Goal: Communication & Community: Answer question/provide support

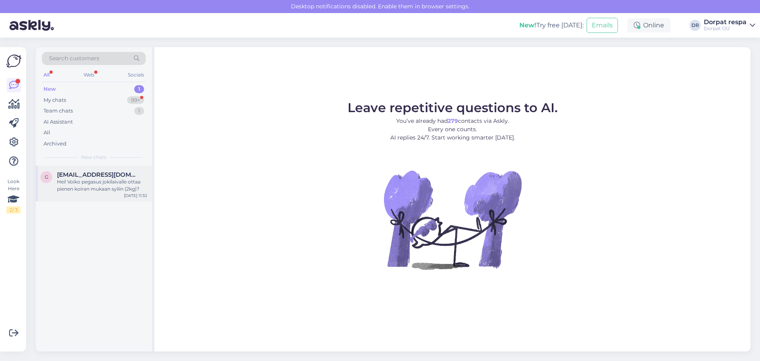
click at [78, 179] on div "Hei! Voiko pegasus jokilaivalle ottaa pienen koiran mukaan syliin (2kg)?" at bounding box center [102, 185] width 90 height 14
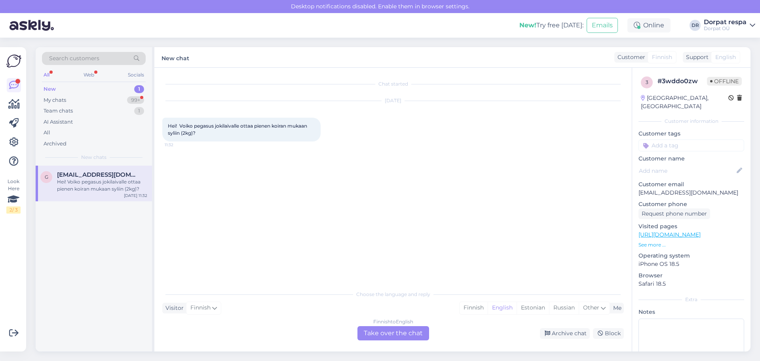
click at [349, 332] on div "Finnish to English Take over the chat" at bounding box center [393, 333] width 72 height 14
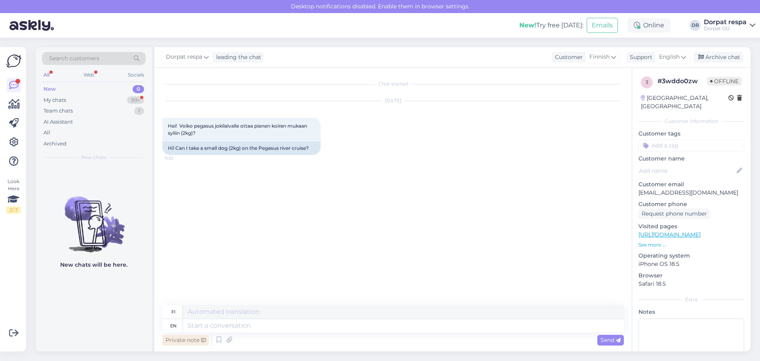
click at [186, 344] on div "Private note" at bounding box center [185, 339] width 47 height 11
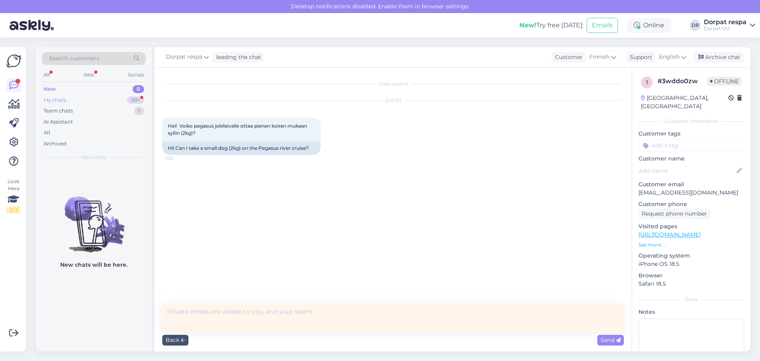
click at [102, 99] on div "My chats 99+" at bounding box center [94, 100] width 104 height 11
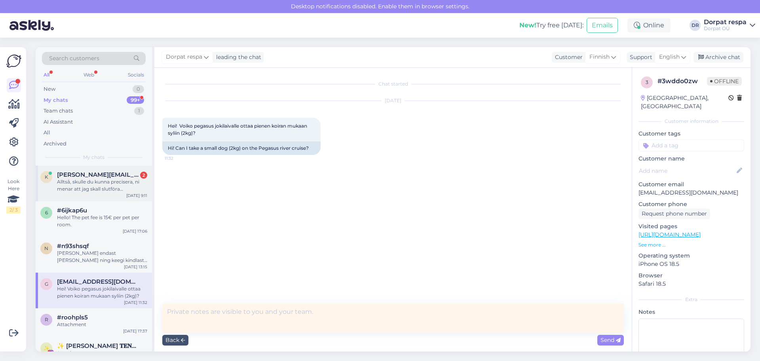
click at [89, 177] on span "[PERSON_NAME][EMAIL_ADDRESS][PERSON_NAME][DOMAIN_NAME]" at bounding box center [98, 174] width 82 height 7
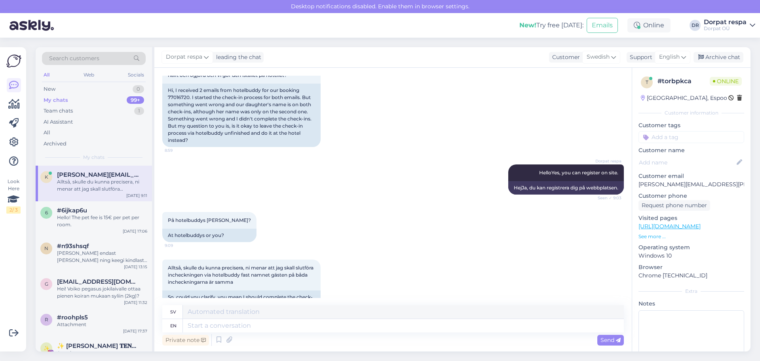
scroll to position [122, 0]
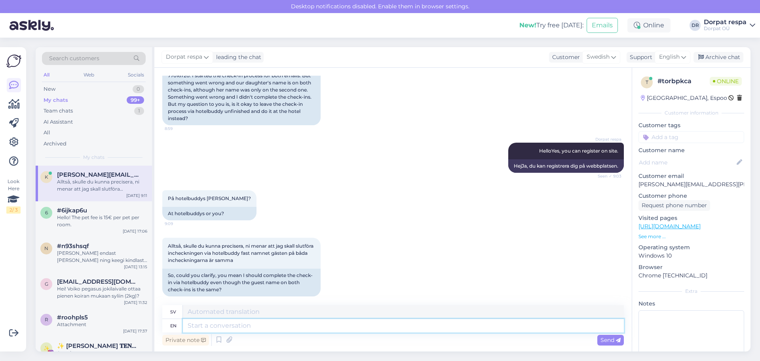
click at [278, 326] on textarea at bounding box center [403, 325] width 441 height 13
type textarea "You"
type textarea "Du"
type textarea "You can"
type textarea "Du kan"
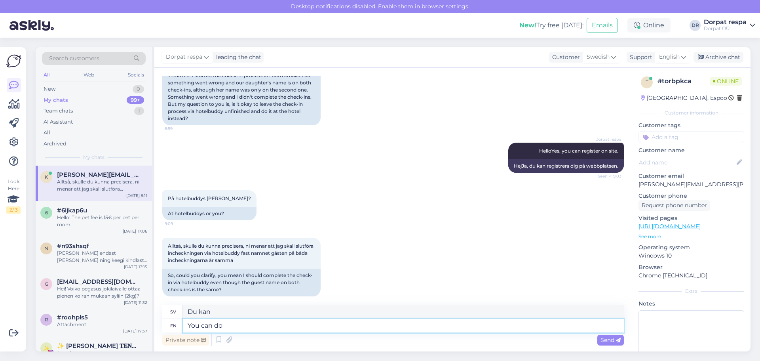
type textarea "You can do"
type textarea "Du kan göra"
type textarea "You can do the check i"
type textarea "Du kan göra kontrollen"
type textarea "You can do the check in"
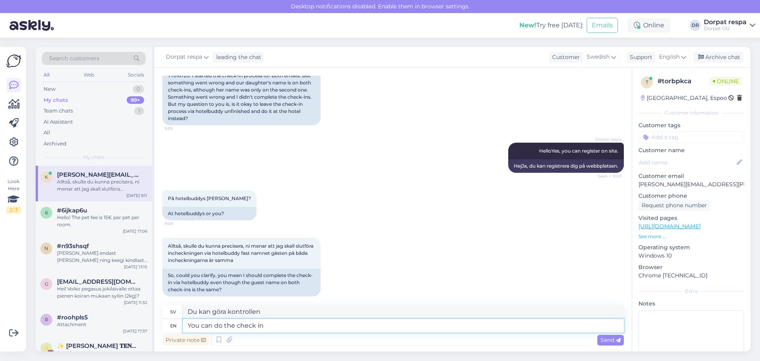
type textarea "Du kan göra incheckningen"
type textarea "You can do the check in on s"
type textarea "Du kan göra incheckningen på"
type textarea "You can do the check in on spot."
type textarea "Du kan checka in på plats."
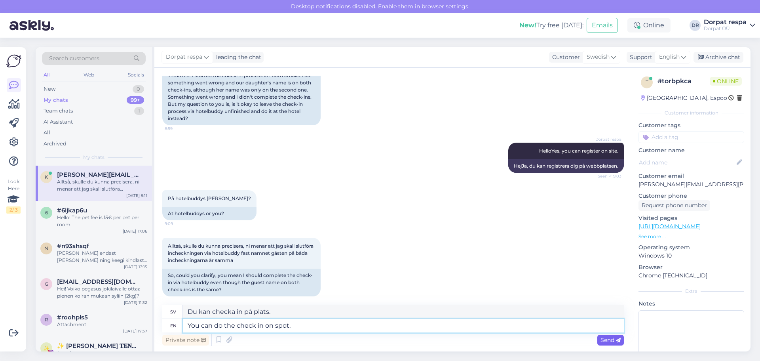
type textarea "You can do the check in on spot."
click at [349, 338] on span "Send" at bounding box center [610, 339] width 20 height 7
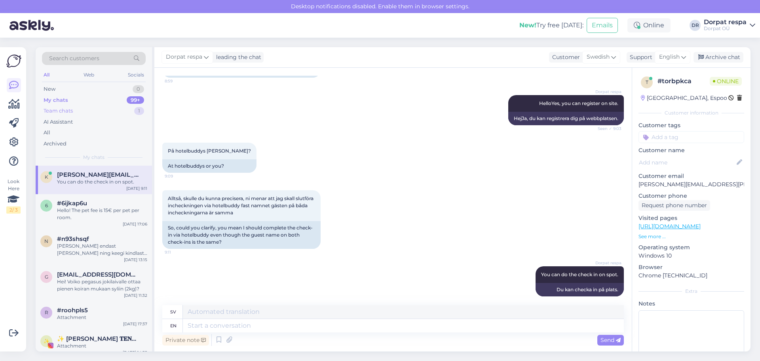
click at [73, 113] on div "Team chats" at bounding box center [58, 111] width 29 height 8
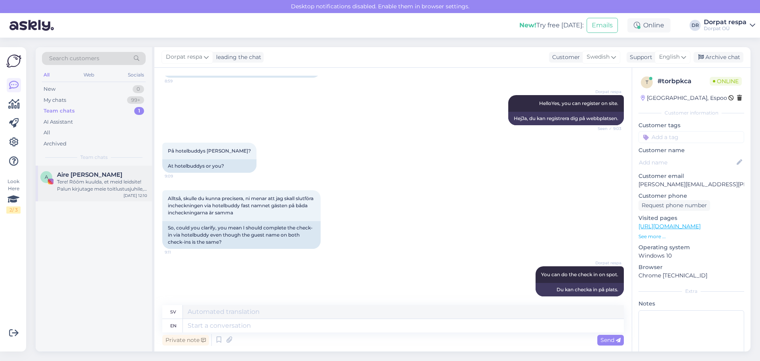
click at [72, 186] on div "Tere! Rõõm kuulda, et meid leidsite! Palun kirjutage meie toitlustusjuhile, [PE…" at bounding box center [102, 185] width 90 height 14
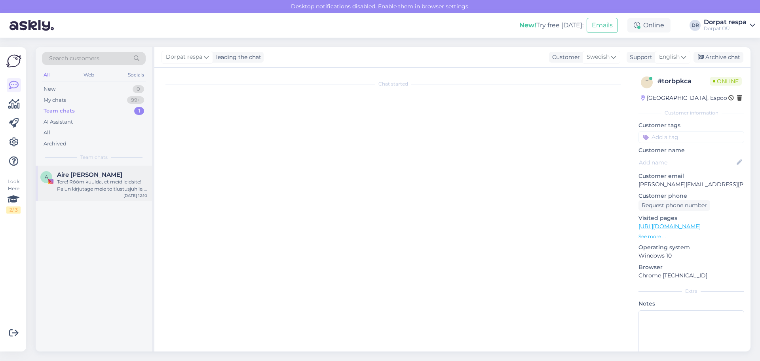
scroll to position [0, 0]
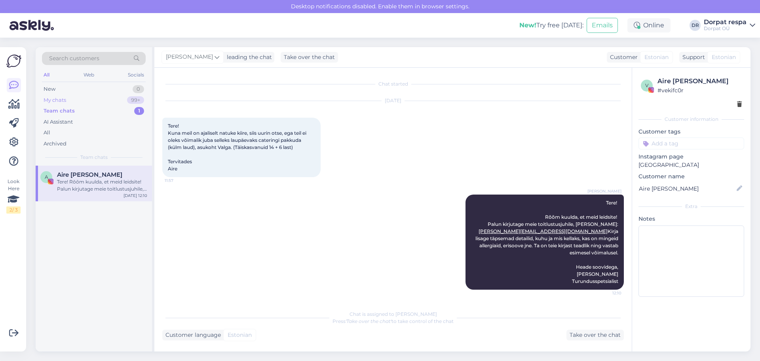
click at [70, 95] on div "My chats 99+" at bounding box center [94, 100] width 104 height 11
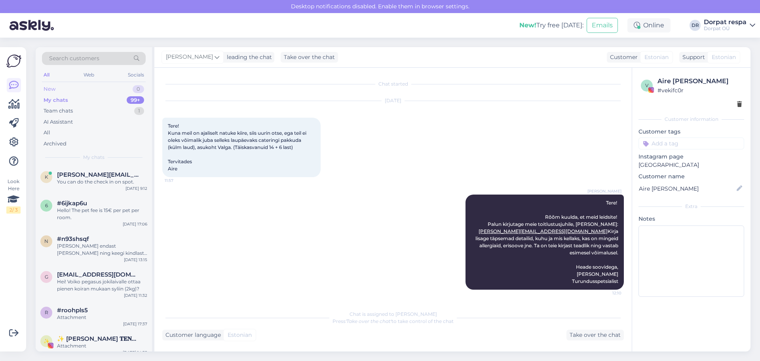
click at [76, 91] on div "New 0" at bounding box center [94, 89] width 104 height 11
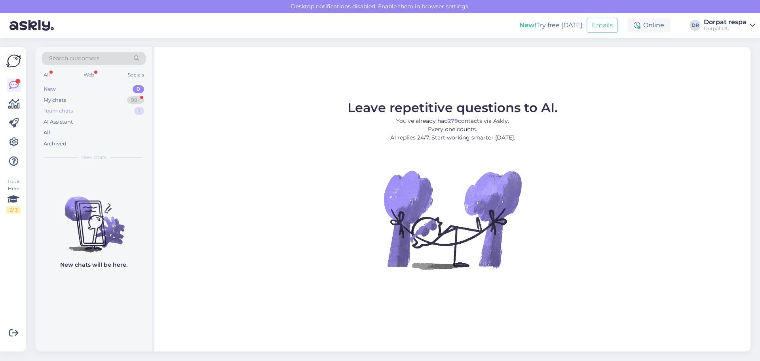
click at [72, 106] on div "Team chats 1" at bounding box center [94, 110] width 104 height 11
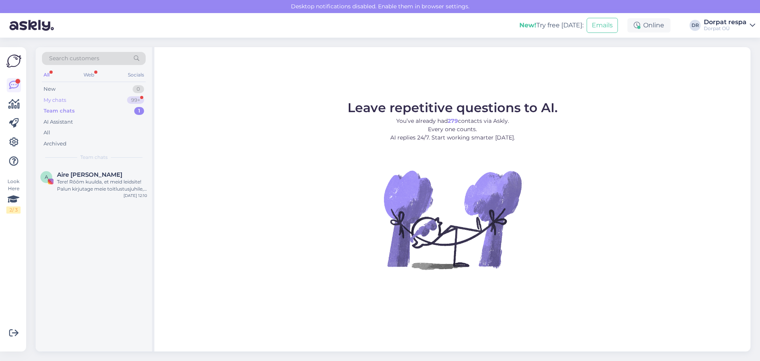
click at [76, 98] on div "My chats 99+" at bounding box center [94, 100] width 104 height 11
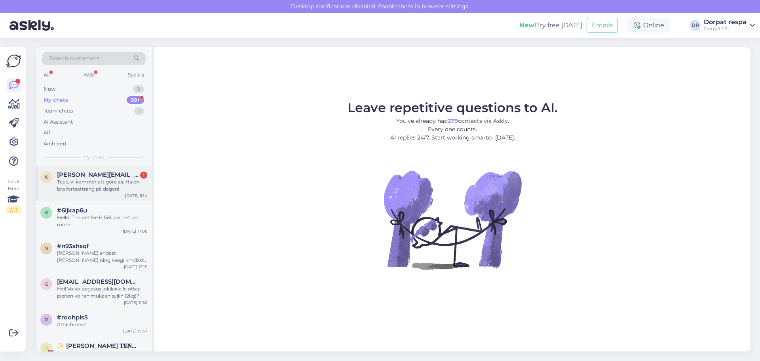
click at [101, 180] on div "Tack, vi kommer att göra så. Ha en bra fortsättning på dagen!" at bounding box center [102, 185] width 90 height 14
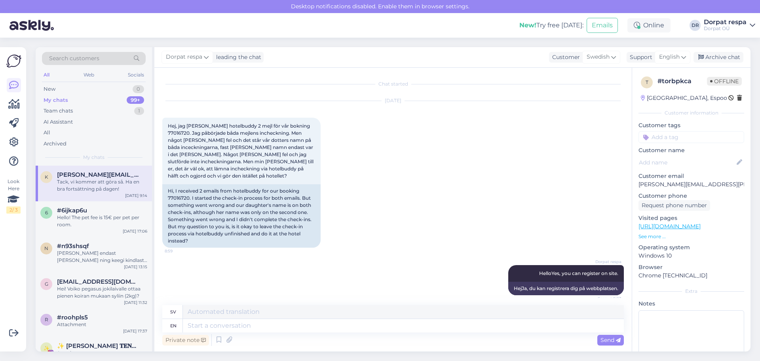
scroll to position [217, 0]
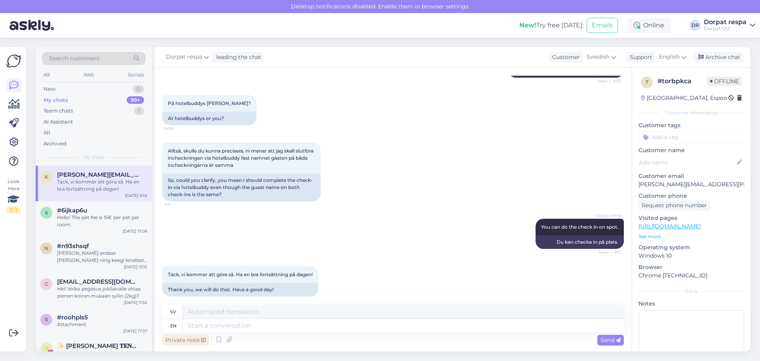
click at [186, 339] on div "Private note" at bounding box center [185, 339] width 47 height 11
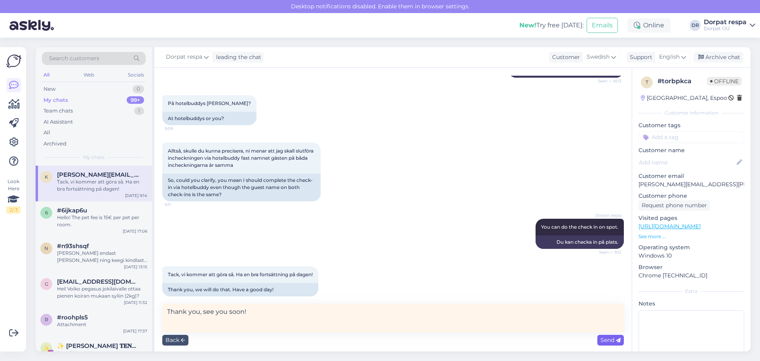
type textarea "Thank you, see you soon!"
click at [349, 343] on span "Send" at bounding box center [610, 339] width 20 height 7
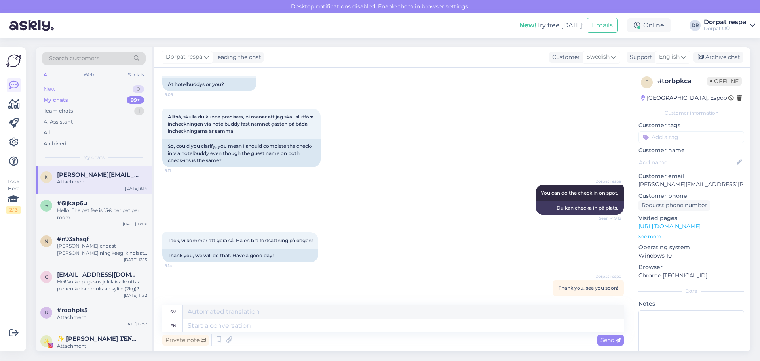
click at [100, 86] on div "New 0" at bounding box center [94, 89] width 104 height 11
